Goal: Feedback & Contribution: Contribute content

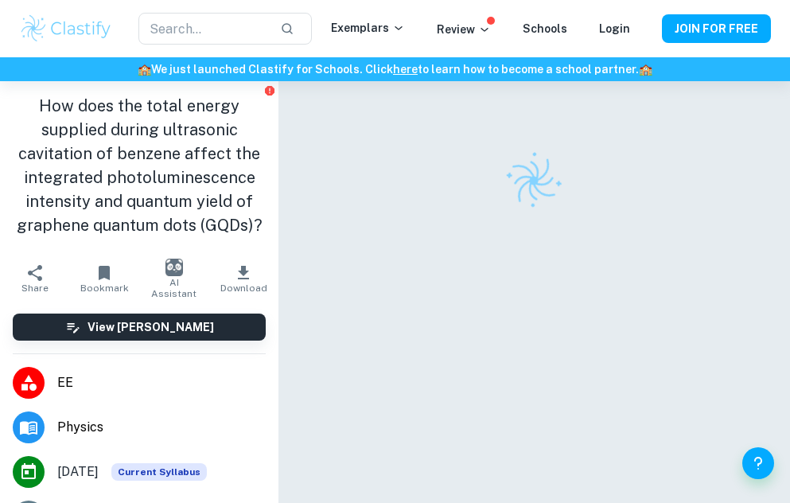
checkbox input "true"
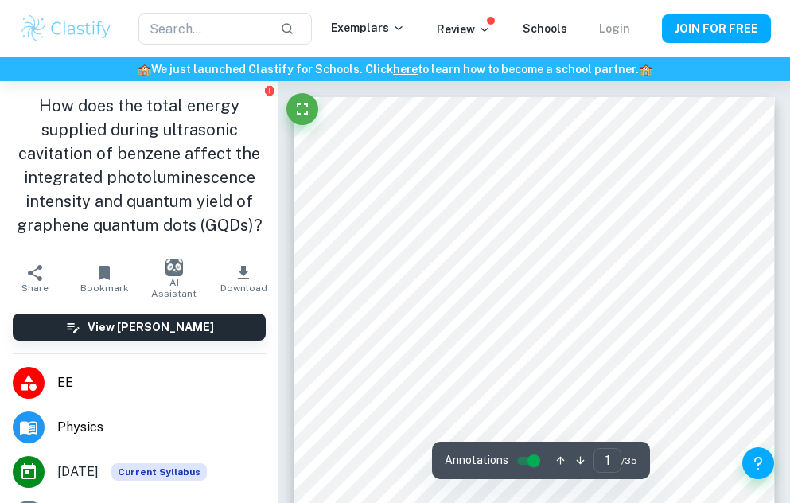
click at [615, 32] on link "Login" at bounding box center [614, 28] width 31 height 13
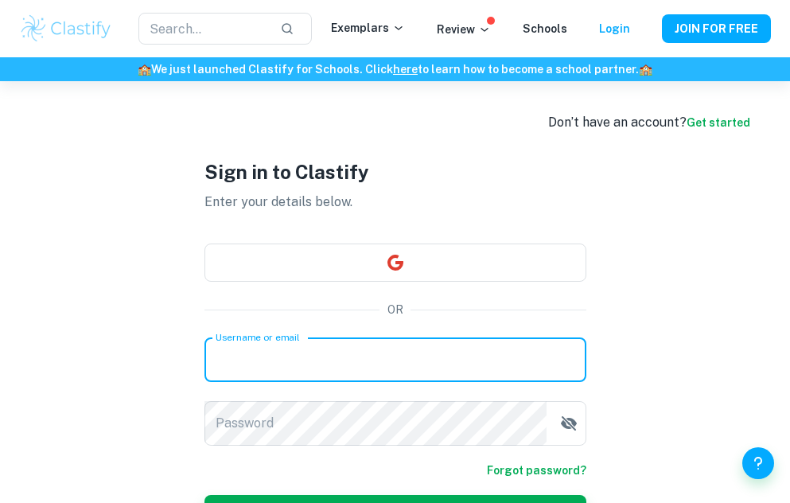
click at [355, 363] on input "Username or email" at bounding box center [395, 359] width 382 height 45
type input "[EMAIL_ADDRESS][DOMAIN_NAME]"
drag, startPoint x: 345, startPoint y: 362, endPoint x: 176, endPoint y: 363, distance: 169.4
click at [174, 363] on div "Sign in to Clastify Enter your details below. OR Username or email [EMAIL_ADDRE…" at bounding box center [395, 345] width 477 height 528
type input "[EMAIL_ADDRESS][DOMAIN_NAME]"
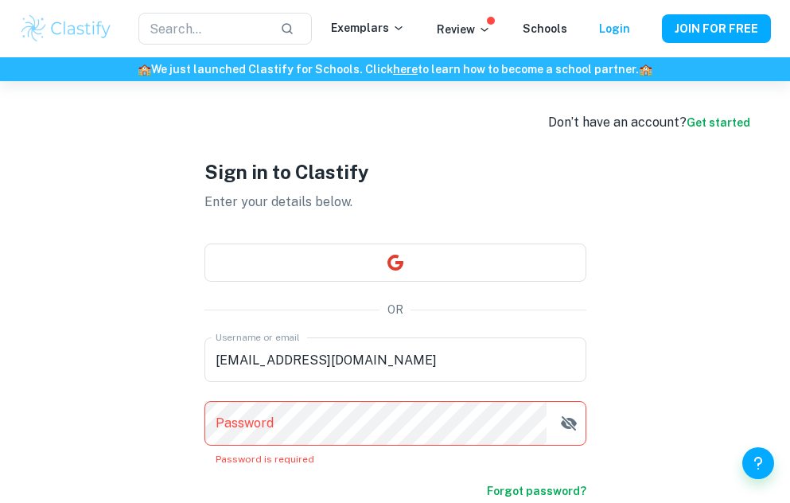
click at [587, 429] on div "Sign in to Clastify Enter your details below. OR Username or email [EMAIL_ADDRE…" at bounding box center [395, 355] width 477 height 549
click at [570, 428] on icon "button" at bounding box center [568, 423] width 16 height 14
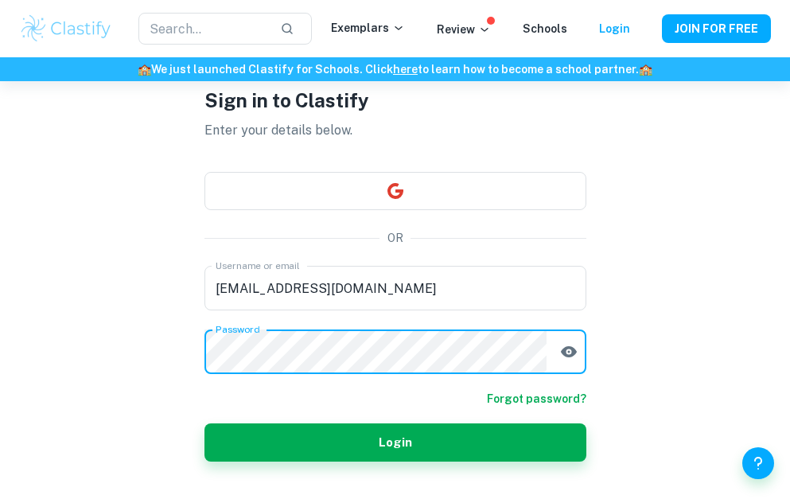
scroll to position [107, 0]
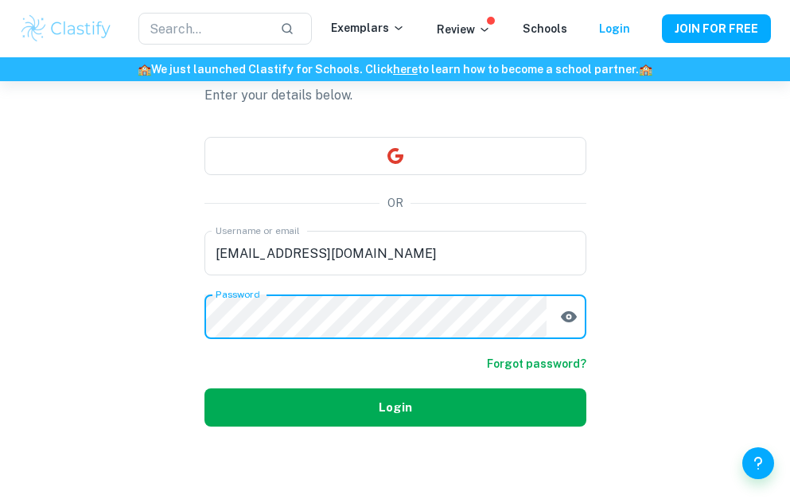
click at [542, 409] on button "Login" at bounding box center [395, 407] width 382 height 38
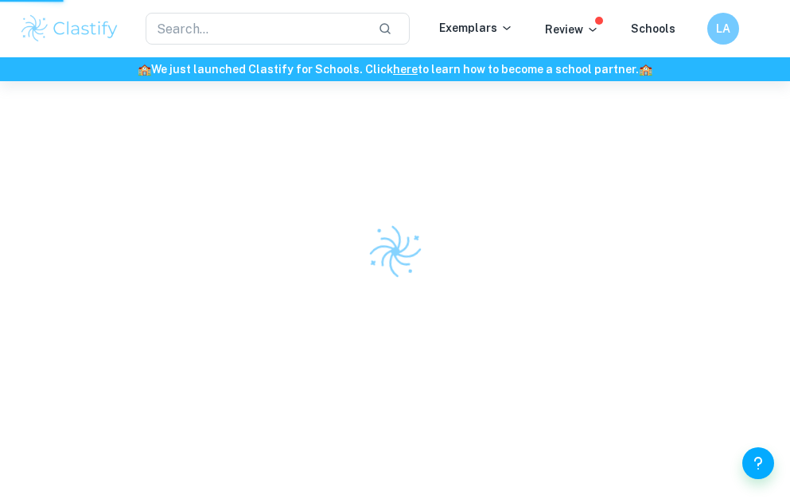
scroll to position [81, 0]
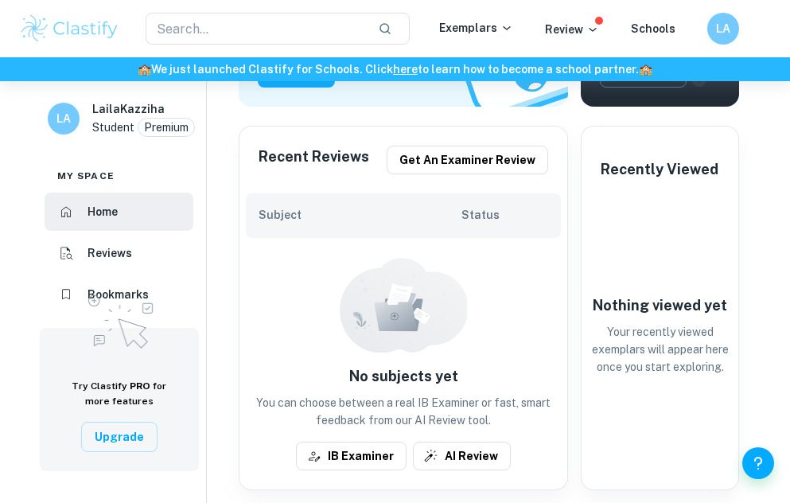
scroll to position [289, 0]
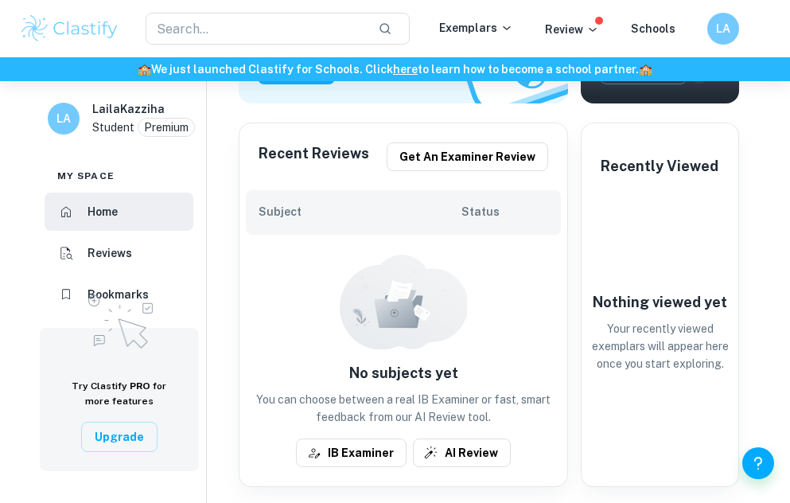
click at [58, 110] on h6 "LA" at bounding box center [64, 118] width 18 height 17
click at [471, 212] on h6 "Status" at bounding box center [504, 211] width 87 height 17
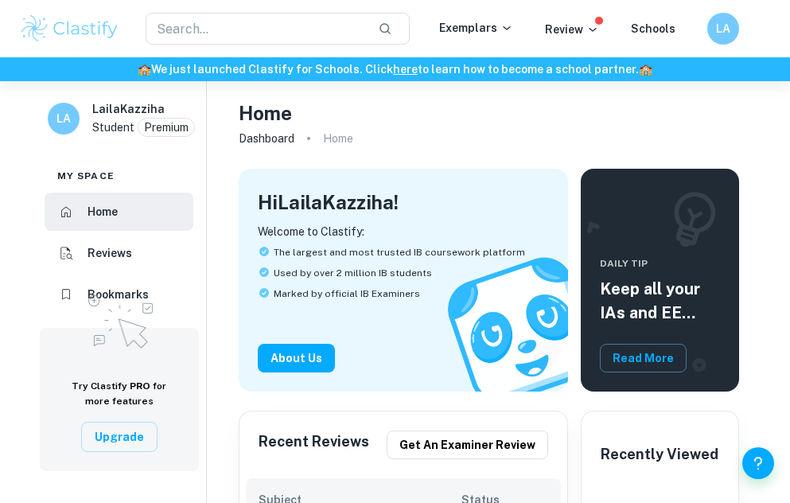
scroll to position [0, 0]
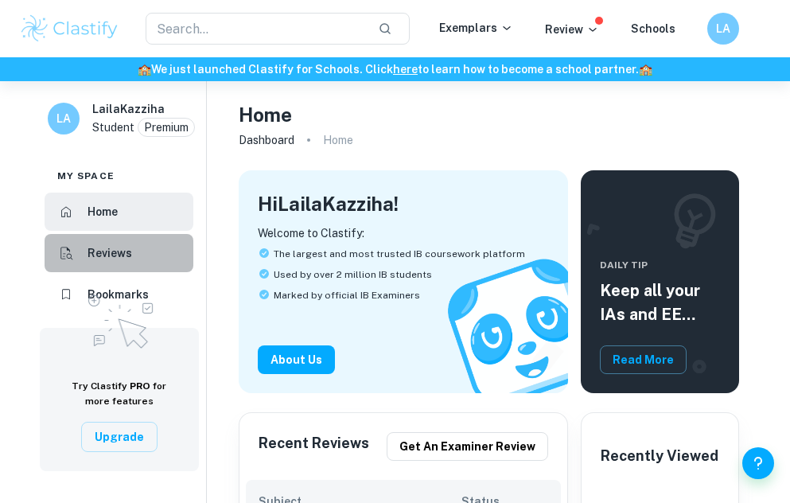
click at [133, 259] on li "Reviews" at bounding box center [119, 253] width 149 height 38
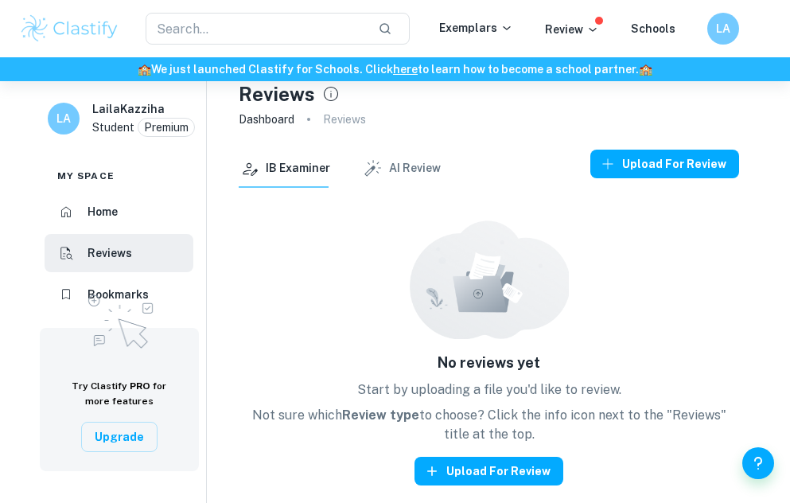
scroll to position [23, 0]
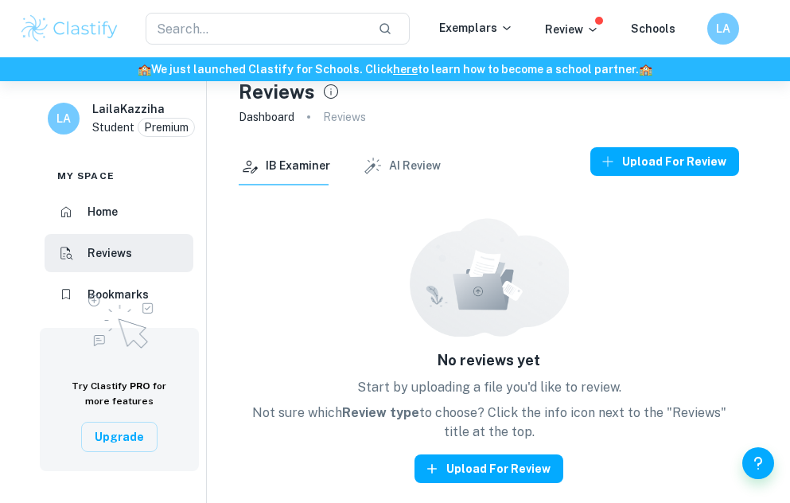
click at [114, 293] on img at bounding box center [120, 319] width 80 height 68
click at [114, 197] on li "Home" at bounding box center [119, 211] width 149 height 38
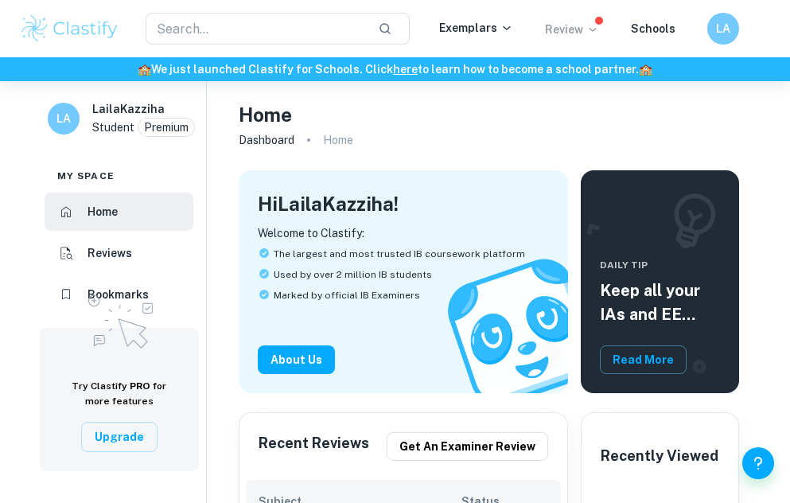
click at [595, 33] on icon at bounding box center [592, 29] width 13 height 13
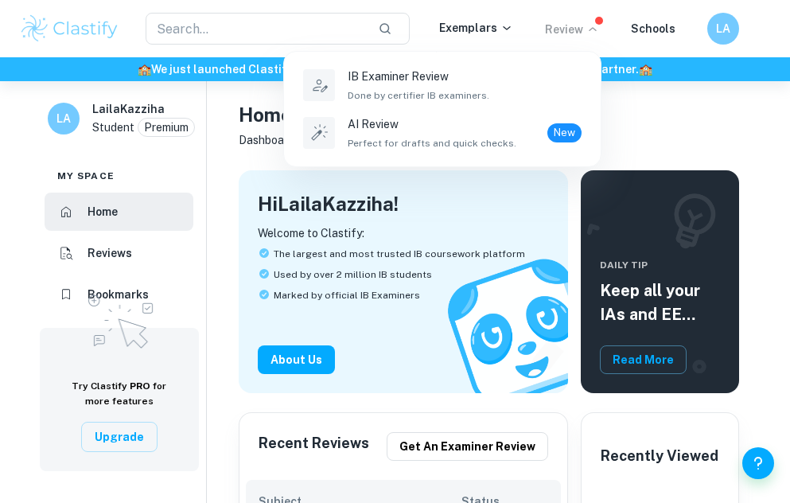
click at [632, 33] on div at bounding box center [395, 251] width 790 height 503
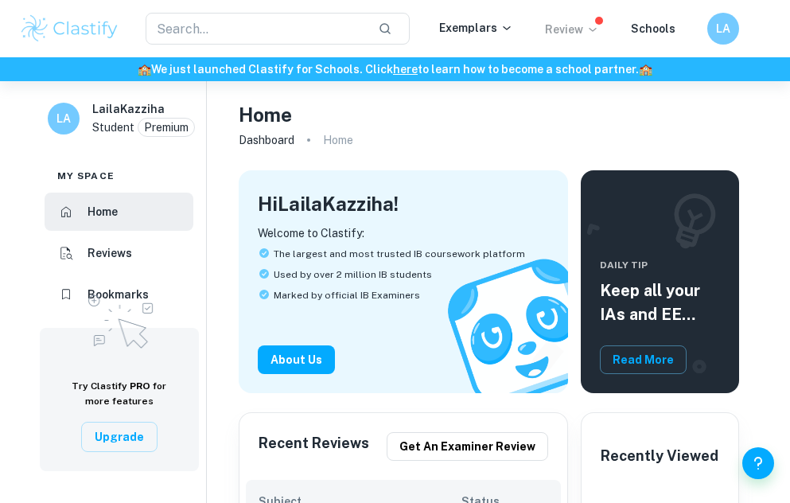
click at [665, 17] on div "​ Exemplars Review Schools LA" at bounding box center [395, 29] width 790 height 32
click at [664, 22] on link "Schools" at bounding box center [653, 28] width 45 height 13
click at [567, 30] on p "Review" at bounding box center [572, 29] width 54 height 17
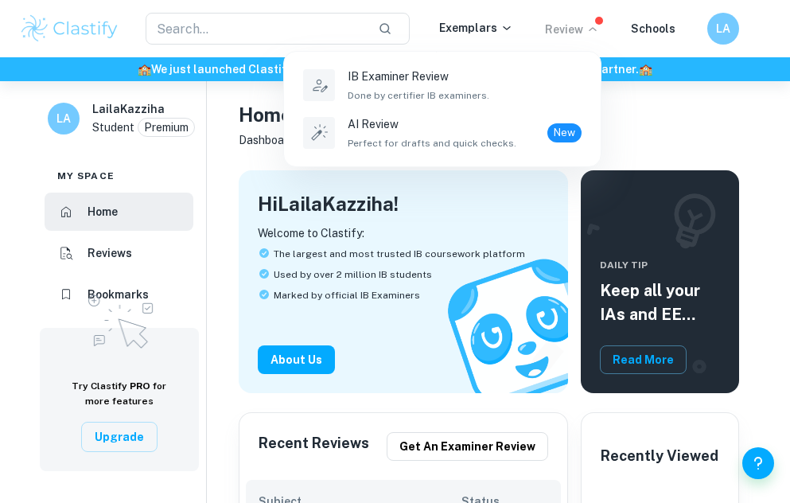
click at [487, 21] on div at bounding box center [395, 251] width 790 height 503
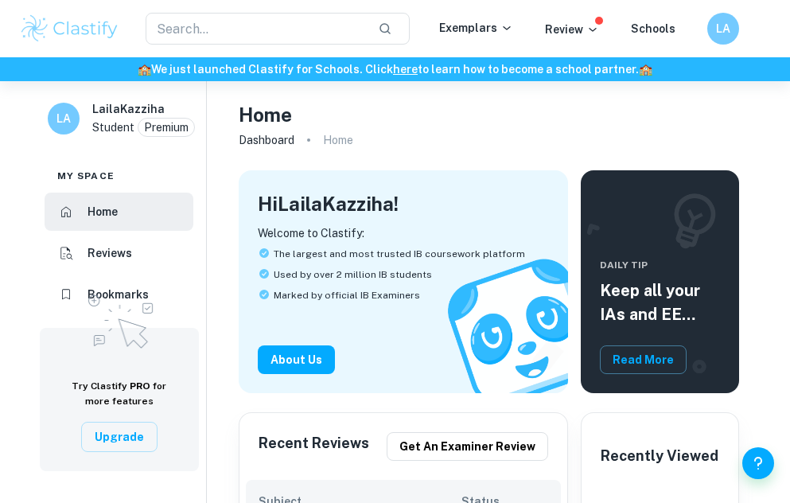
click at [478, 36] on div "Exemplars" at bounding box center [492, 28] width 106 height 19
click at [475, 26] on p "Exemplars" at bounding box center [476, 27] width 74 height 17
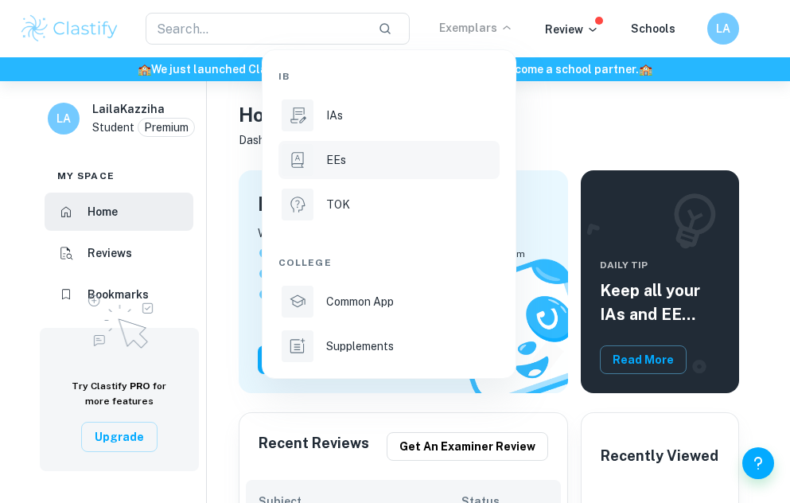
click at [312, 162] on div at bounding box center [297, 160] width 32 height 32
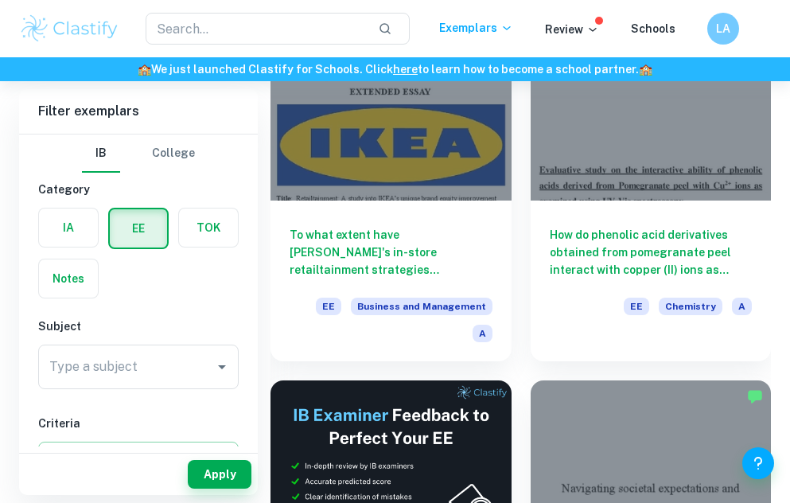
scroll to position [185, 0]
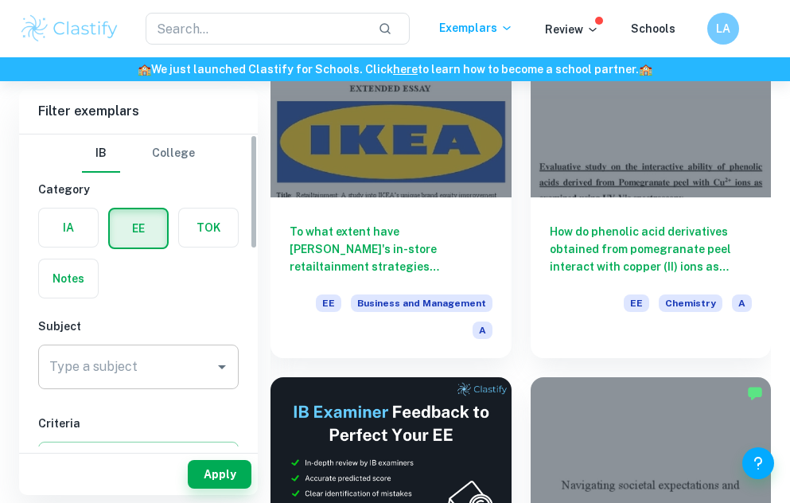
click at [156, 385] on div "Type a subject" at bounding box center [138, 366] width 200 height 45
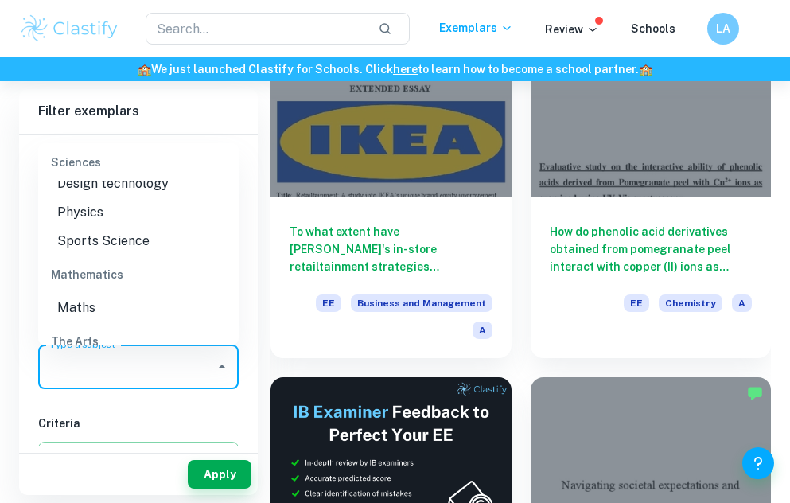
scroll to position [1905, 0]
click at [133, 229] on li "Physics" at bounding box center [138, 214] width 200 height 29
type input "Physics"
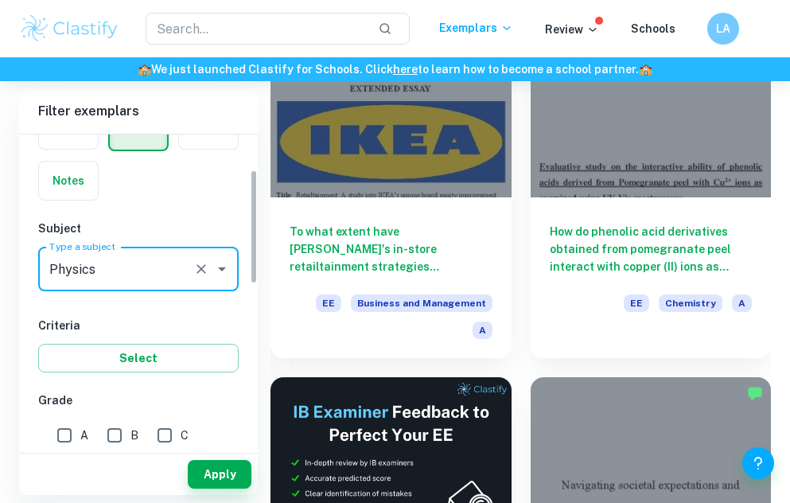
scroll to position [109, 0]
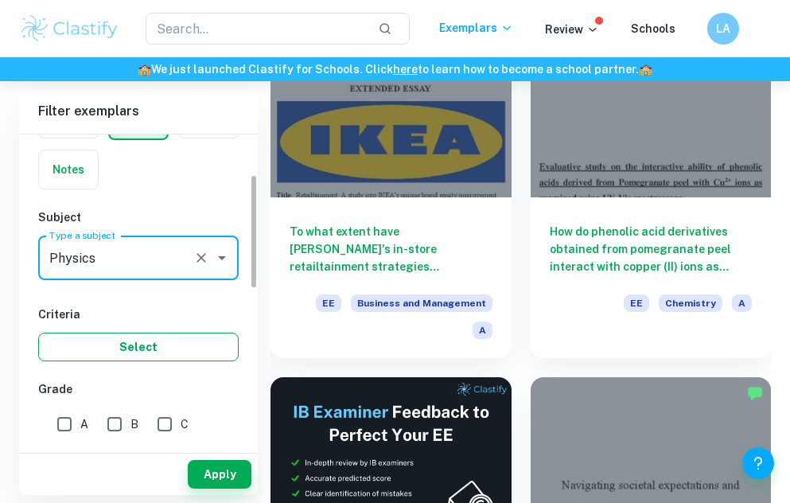
click at [146, 348] on button "Select" at bounding box center [138, 346] width 200 height 29
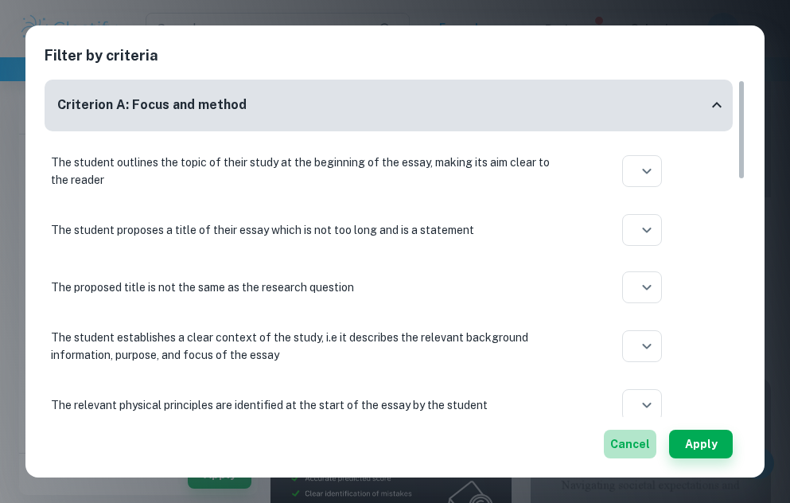
click at [635, 440] on button "Cancel" at bounding box center [629, 443] width 52 height 29
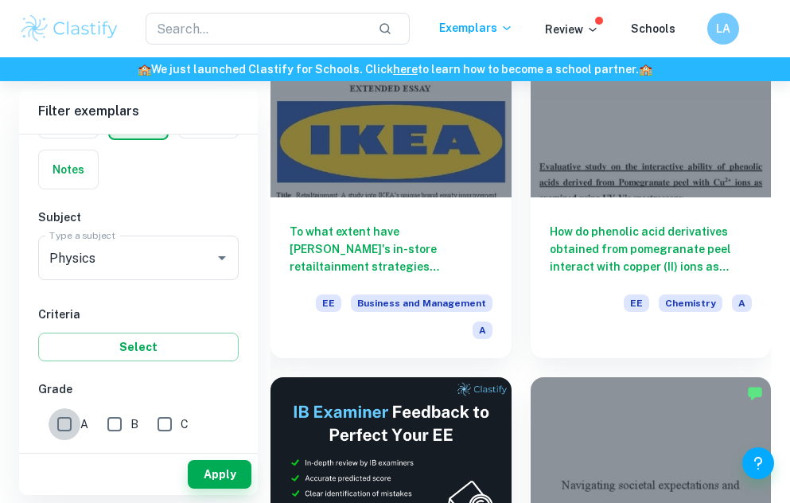
click at [71, 412] on input "A" at bounding box center [65, 424] width 32 height 32
checkbox input "true"
click at [226, 471] on button "Apply" at bounding box center [220, 474] width 64 height 29
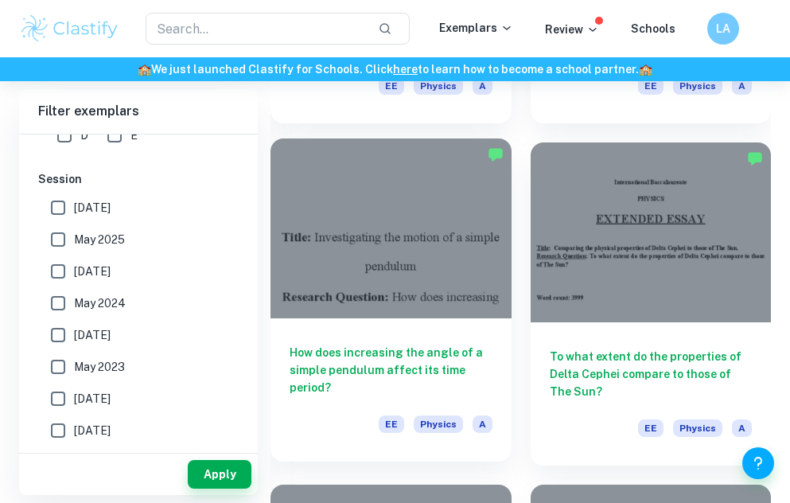
scroll to position [1435, 0]
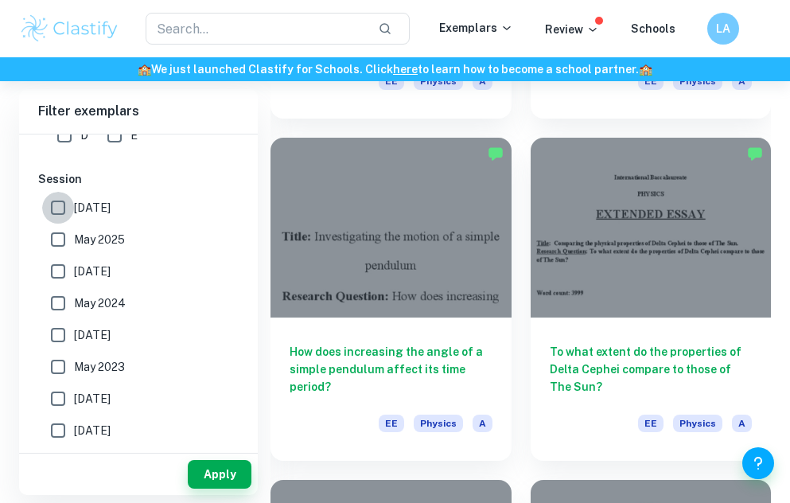
click at [70, 209] on input "[DATE]" at bounding box center [58, 208] width 32 height 32
checkbox input "true"
click at [229, 471] on button "Apply" at bounding box center [220, 474] width 64 height 29
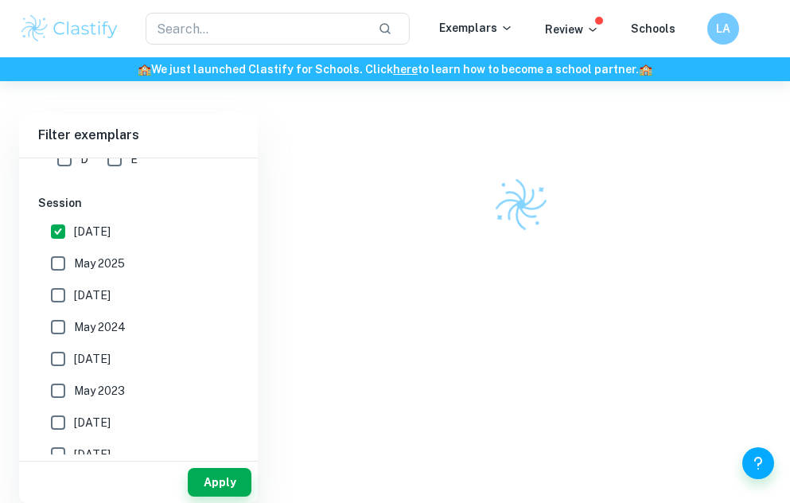
scroll to position [81, 0]
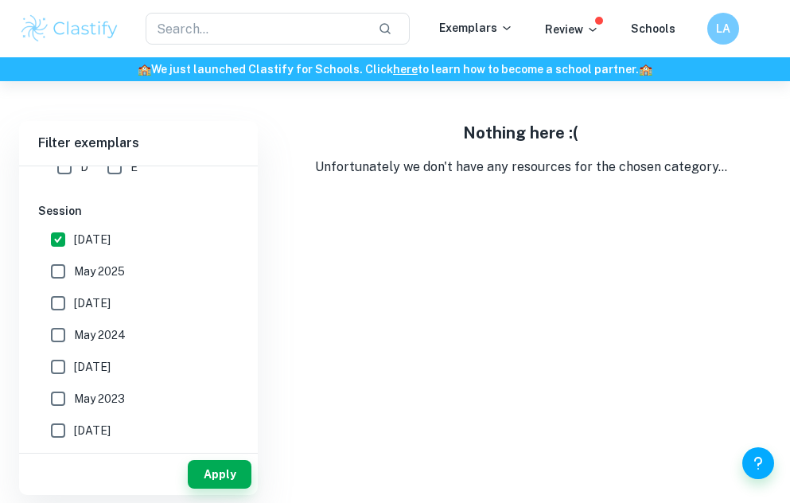
click at [64, 277] on input "May 2025" at bounding box center [58, 271] width 32 height 32
checkbox input "true"
click at [57, 230] on input "[DATE]" at bounding box center [58, 239] width 32 height 32
checkbox input "false"
click at [224, 472] on button "Apply" at bounding box center [220, 474] width 64 height 29
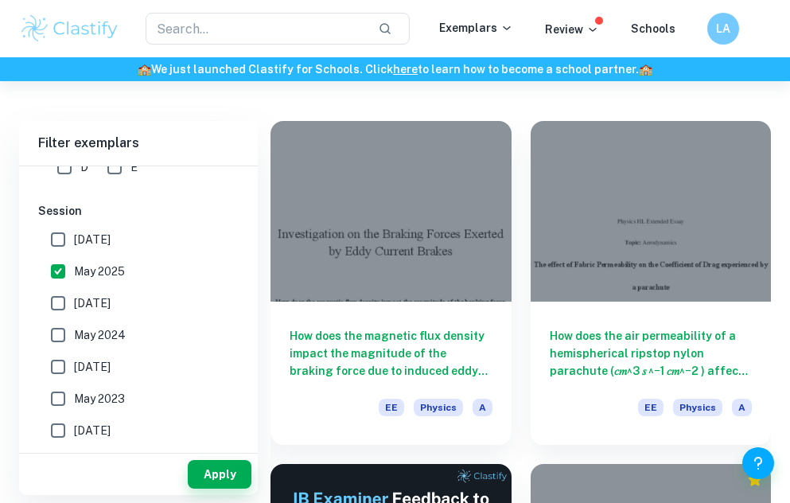
click at [534, 29] on div "Exemplars" at bounding box center [492, 28] width 106 height 19
click at [576, 30] on p "Review" at bounding box center [572, 29] width 54 height 17
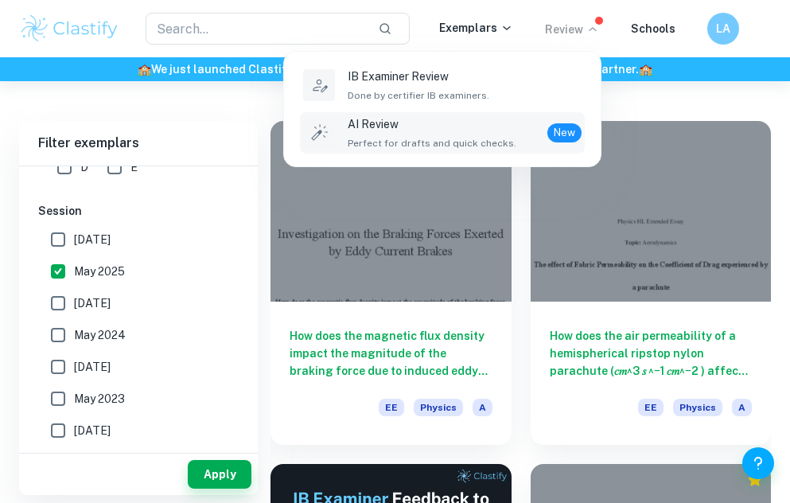
click at [448, 140] on span "Perfect for drafts and quick checks." at bounding box center [431, 143] width 169 height 14
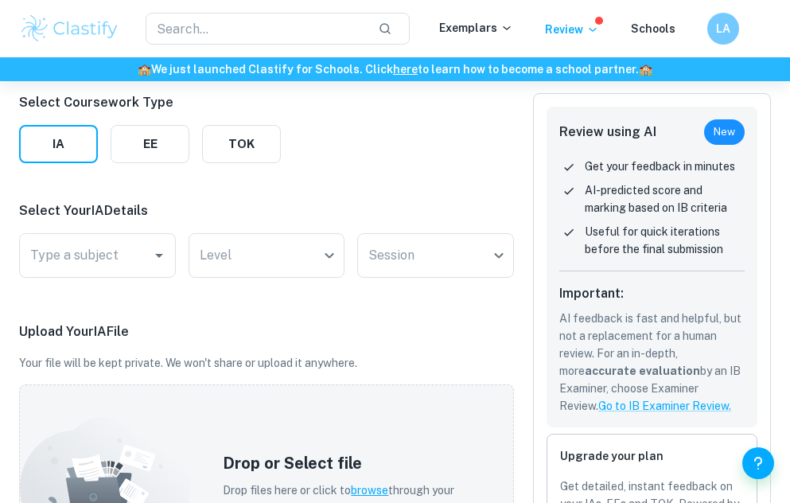
scroll to position [200, 0]
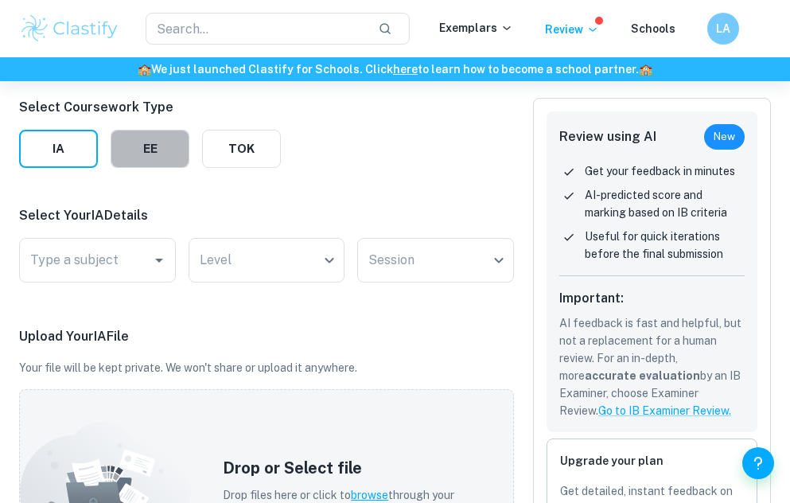
click at [152, 158] on button "EE" at bounding box center [150, 149] width 79 height 38
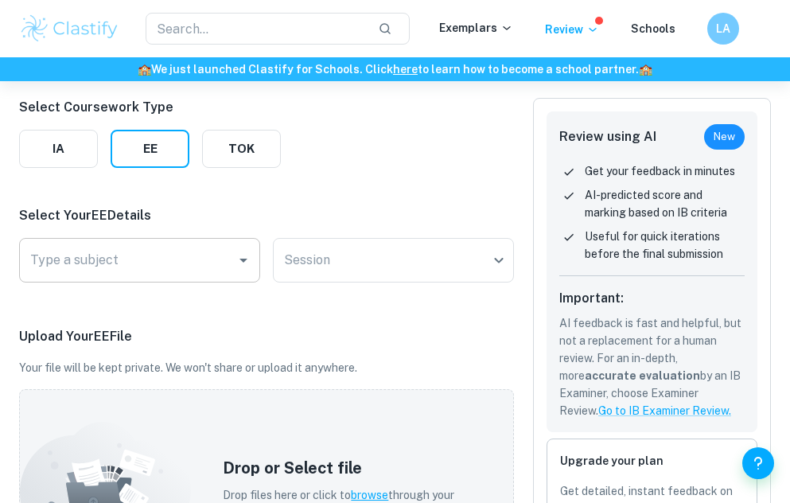
click at [156, 258] on input "Type a subject" at bounding box center [127, 260] width 203 height 30
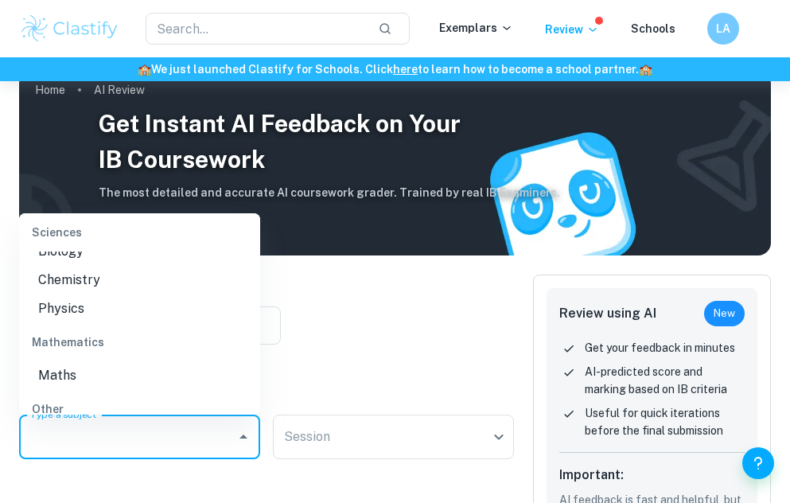
scroll to position [390, 0]
click at [105, 305] on li "Physics" at bounding box center [139, 311] width 241 height 29
type input "Physics"
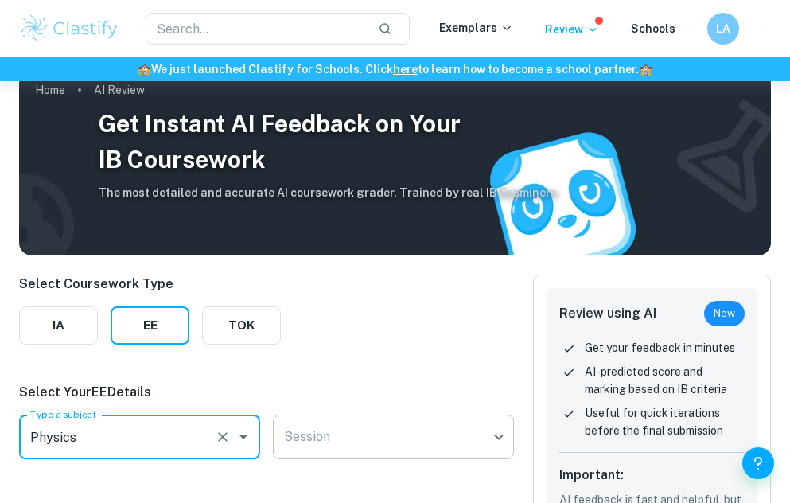
click at [322, 452] on body "We value your privacy We use cookies to enhance your browsing experience, serve…" at bounding box center [395, 309] width 790 height 503
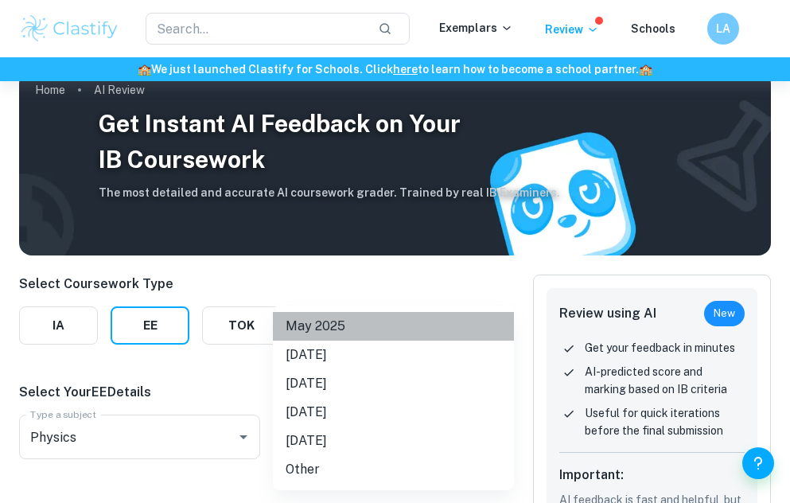
click at [323, 330] on li "May 2025" at bounding box center [393, 326] width 241 height 29
type input "M25"
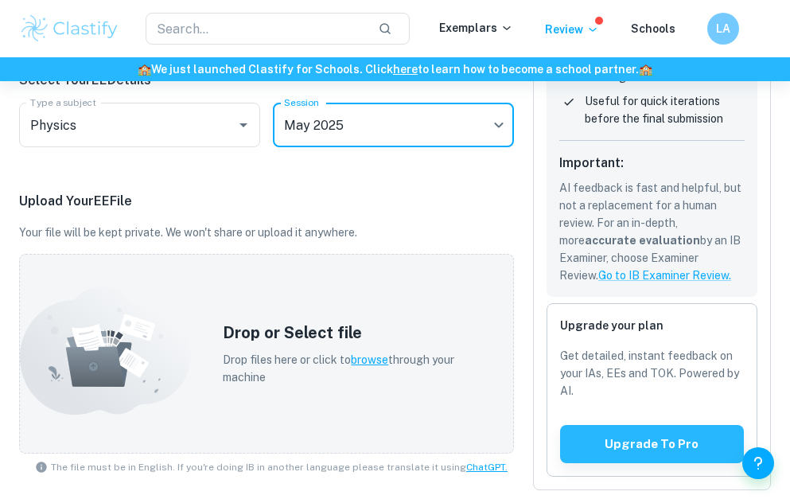
scroll to position [235, 0]
